Goal: Task Accomplishment & Management: Manage account settings

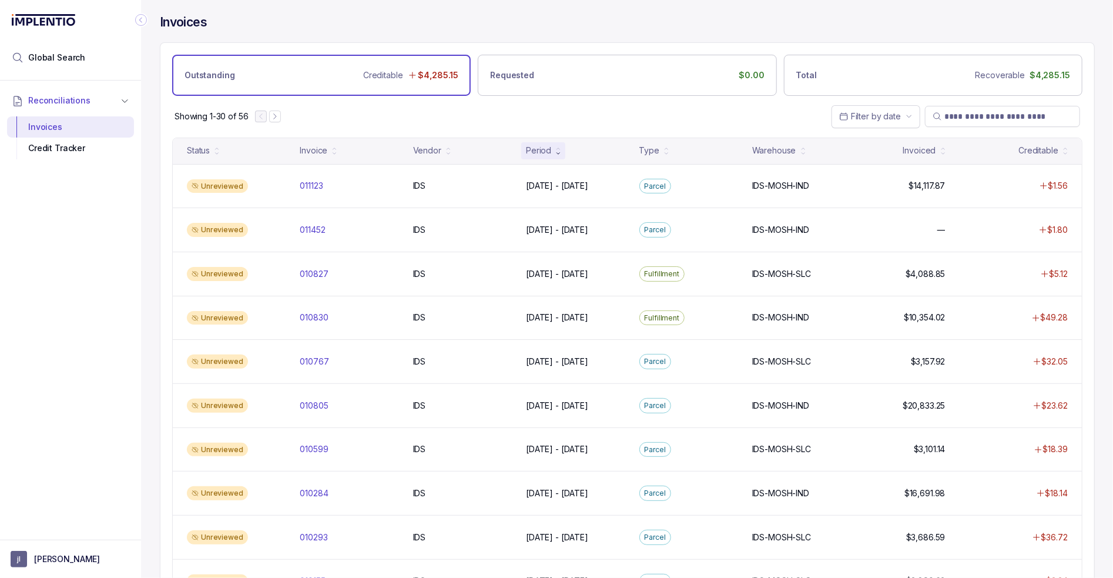
click at [645, 112] on div "Showing 1-30 of 56 Filter by date" at bounding box center [627, 116] width 934 height 41
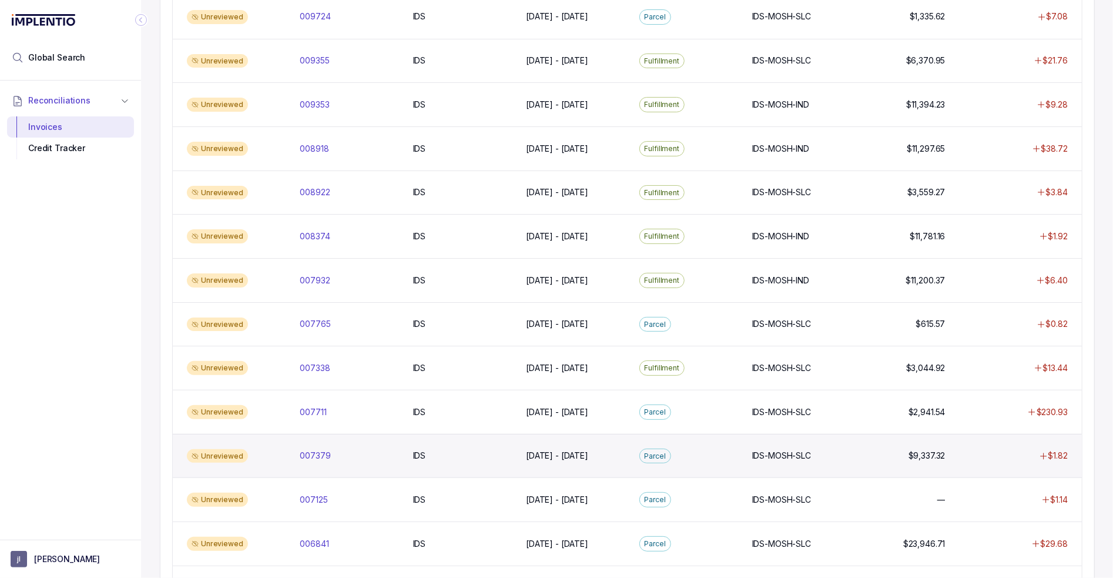
scroll to position [764, 0]
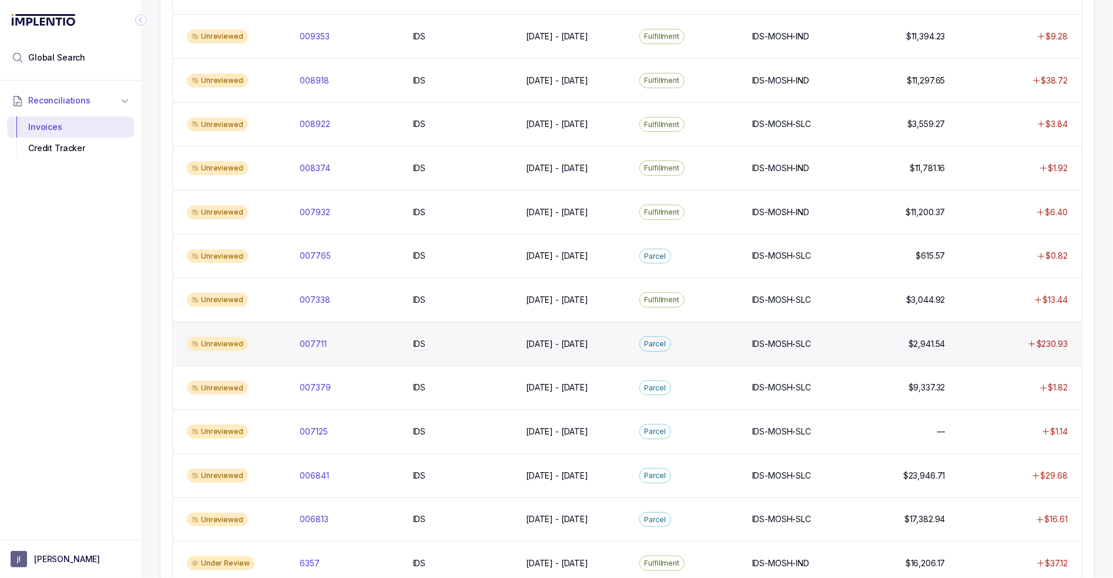
click at [494, 338] on div "IDS IDS" at bounding box center [462, 344] width 99 height 12
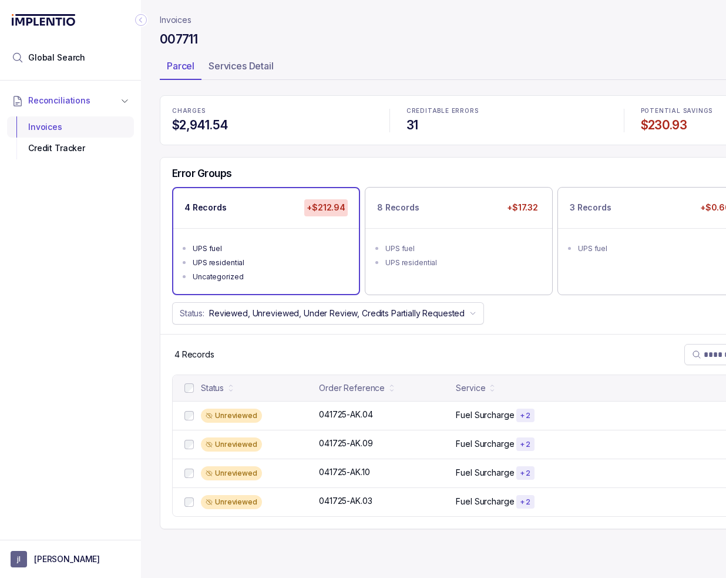
click at [61, 128] on div "Invoices" at bounding box center [70, 126] width 108 height 21
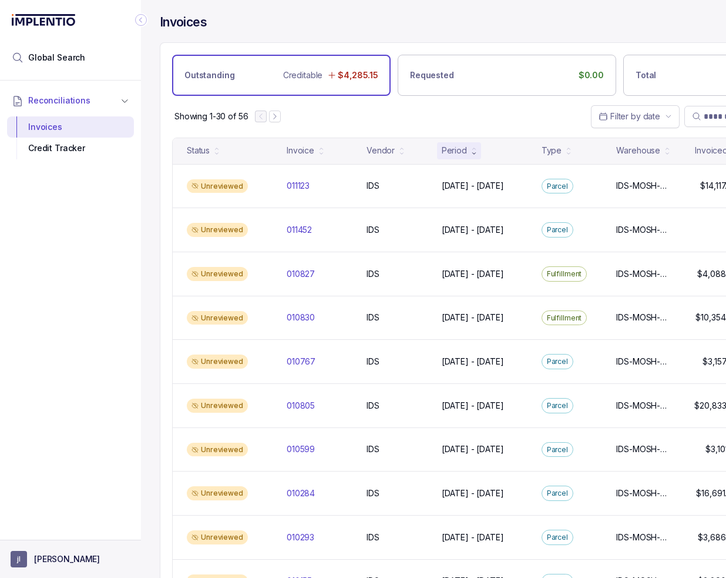
click at [71, 557] on button "[PERSON_NAME]" at bounding box center [71, 559] width 120 height 16
click at [49, 534] on p "Logout" at bounding box center [78, 534] width 98 height 12
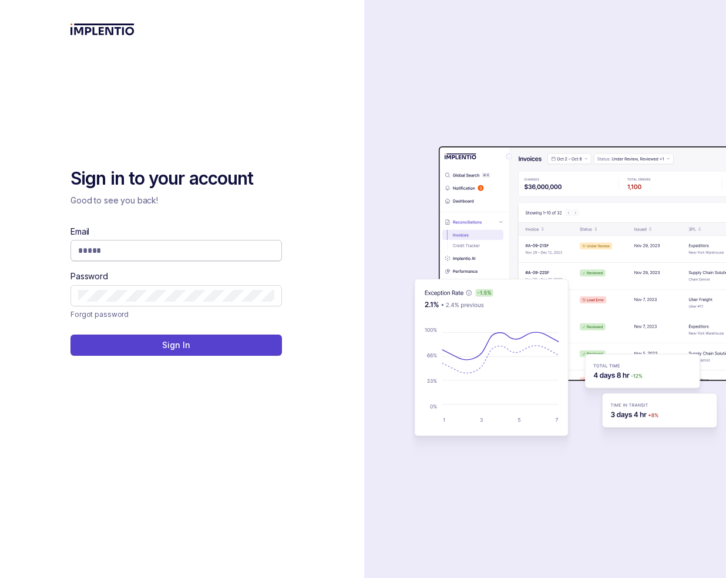
click at [156, 252] on input "Email" at bounding box center [176, 250] width 196 height 12
type input "**********"
